Goal: Transaction & Acquisition: Purchase product/service

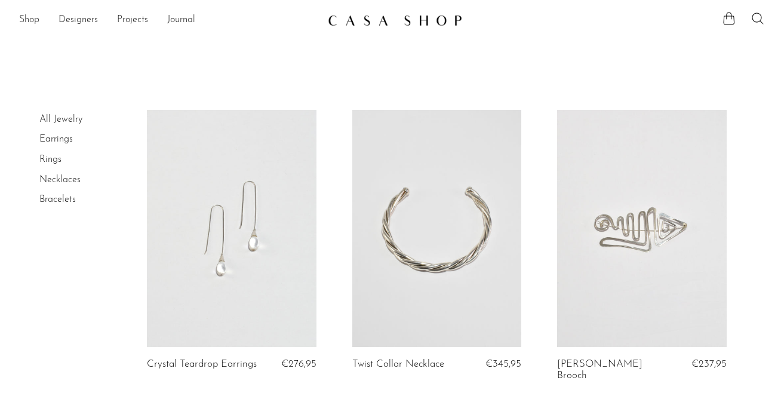
click at [28, 24] on link "Shop" at bounding box center [29, 21] width 20 height 16
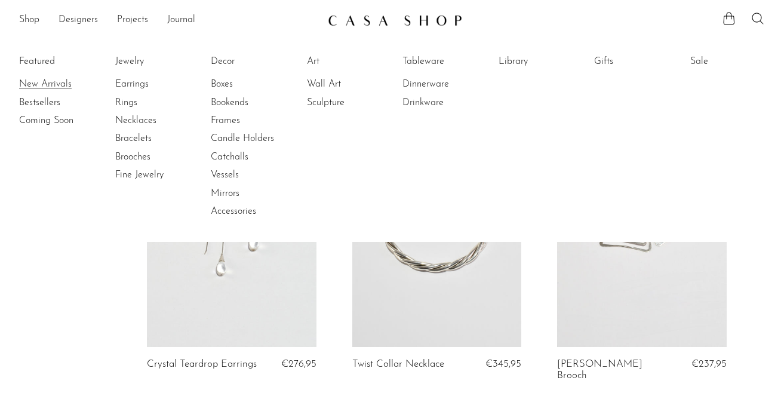
click at [36, 84] on link "New Arrivals" at bounding box center [64, 84] width 90 height 13
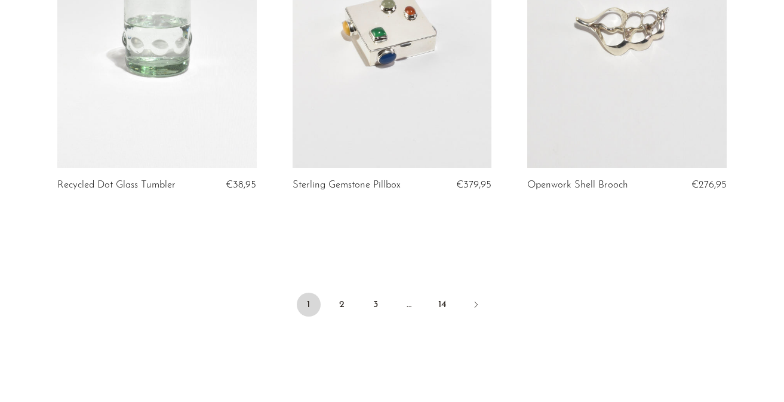
scroll to position [3926, 0]
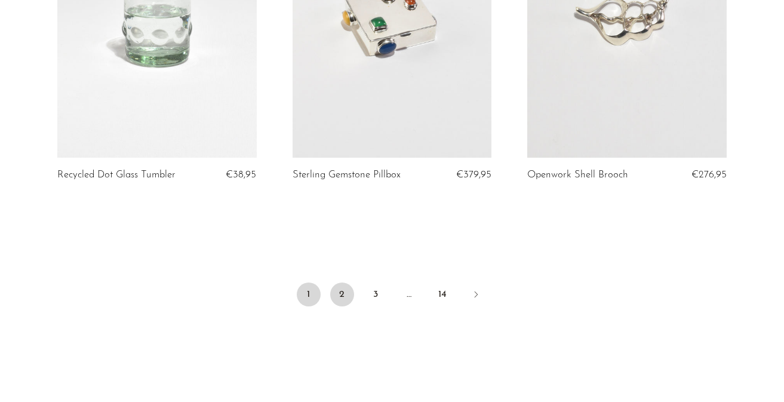
click at [339, 302] on link "2" at bounding box center [342, 294] width 24 height 24
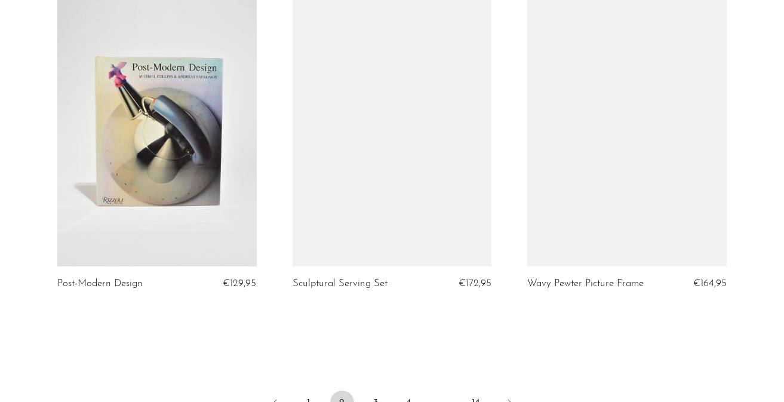
scroll to position [3924, 0]
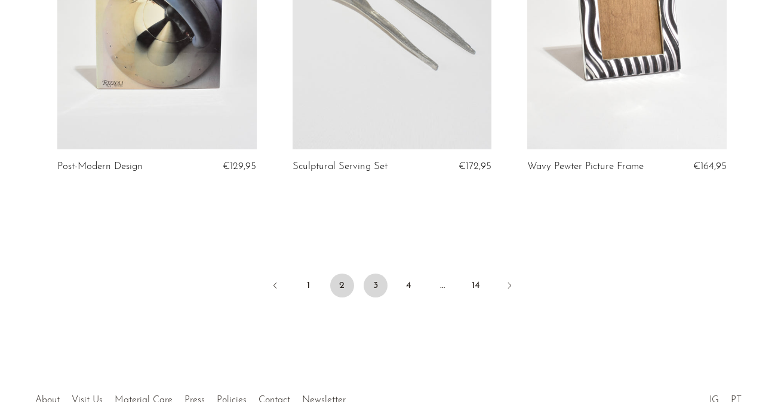
click at [374, 286] on link "3" at bounding box center [376, 285] width 24 height 24
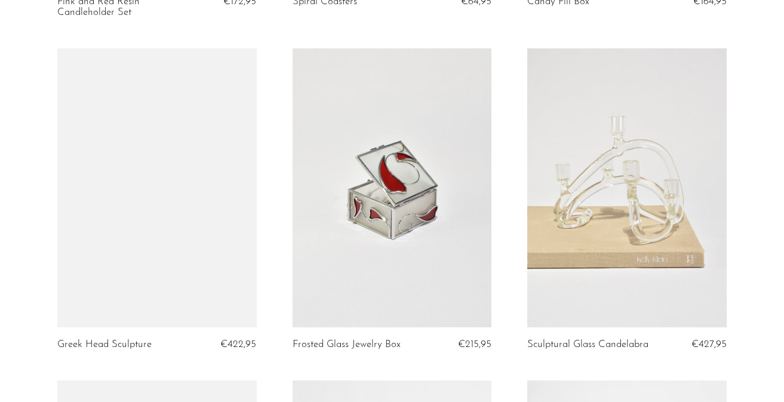
scroll to position [736, 0]
